Goal: Task Accomplishment & Management: Manage account settings

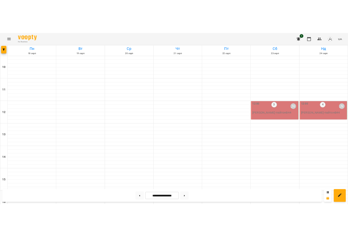
scroll to position [242, 0]
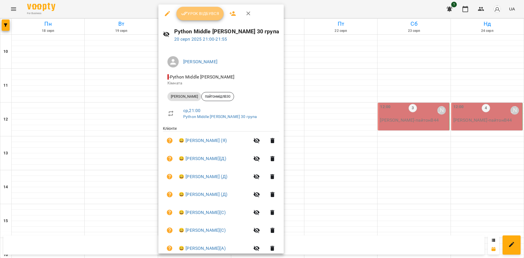
click at [205, 16] on span "Урок відбувся" at bounding box center [200, 13] width 38 height 7
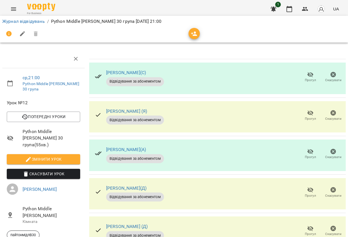
scroll to position [32, 0]
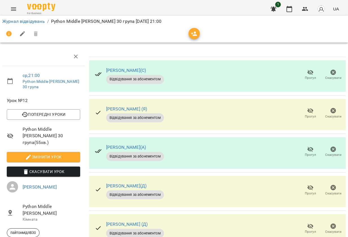
click at [311, 146] on icon "button" at bounding box center [310, 149] width 7 height 7
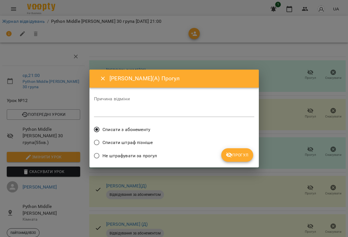
click at [239, 155] on span "Прогул" at bounding box center [237, 155] width 23 height 7
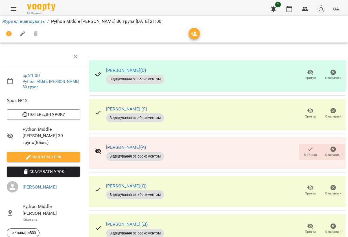
scroll to position [96, 0]
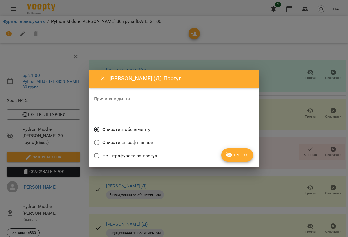
click at [236, 154] on span "Прогул" at bounding box center [237, 155] width 23 height 7
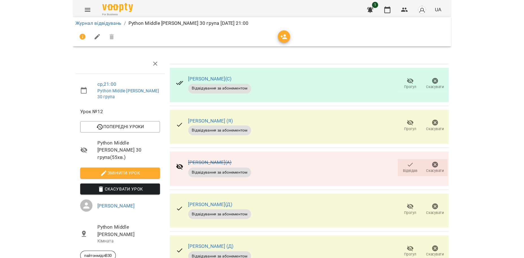
scroll to position [0, 0]
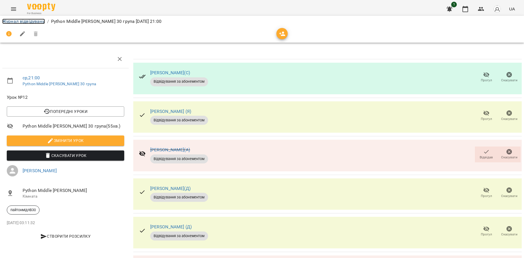
click at [34, 23] on link "Журнал відвідувань" at bounding box center [23, 21] width 43 height 5
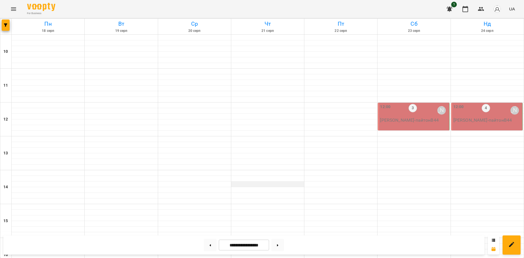
scroll to position [242, 0]
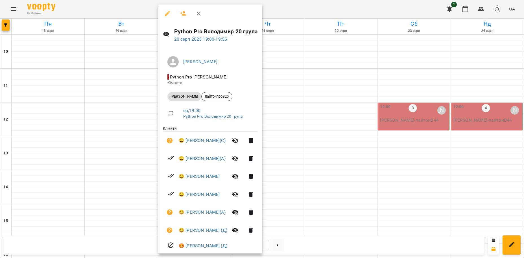
click at [315, 13] on div at bounding box center [262, 129] width 524 height 258
